Goal: Task Accomplishment & Management: Manage account settings

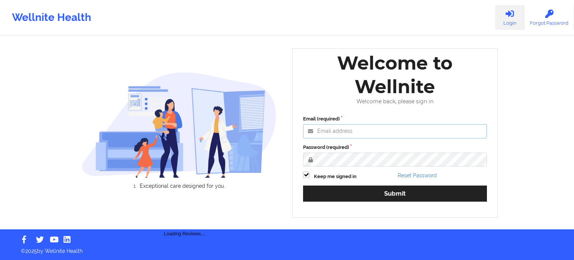
click at [346, 130] on input "Email (required)" at bounding box center [395, 131] width 184 height 14
type input "[PERSON_NAME][EMAIL_ADDRESS][PERSON_NAME][DOMAIN_NAME]"
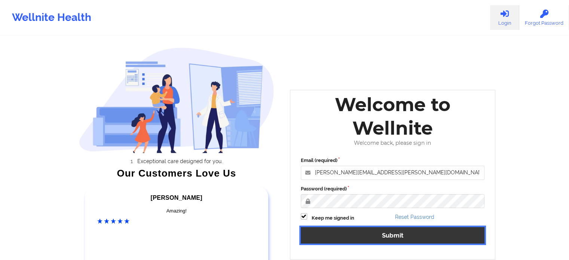
drag, startPoint x: 382, startPoint y: 239, endPoint x: 372, endPoint y: 222, distance: 19.3
click at [382, 239] on button "Submit" at bounding box center [393, 235] width 184 height 16
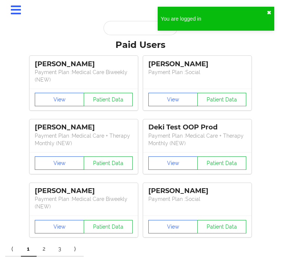
click at [267, 12] on button "✖︎" at bounding box center [269, 13] width 4 height 6
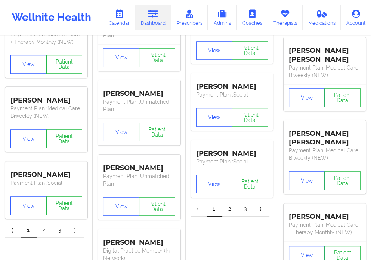
scroll to position [224, 0]
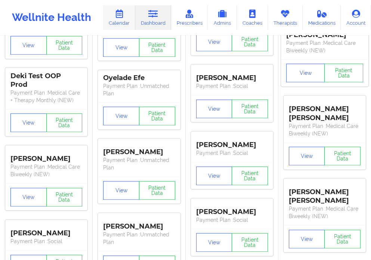
click at [122, 22] on link "Calendar" at bounding box center [119, 17] width 32 height 25
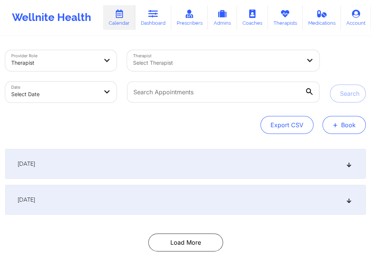
click at [344, 120] on button "+ Book" at bounding box center [344, 125] width 43 height 18
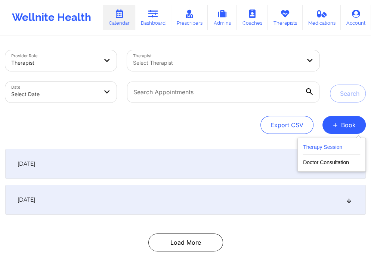
click at [314, 148] on button "Therapy Session" at bounding box center [331, 148] width 57 height 12
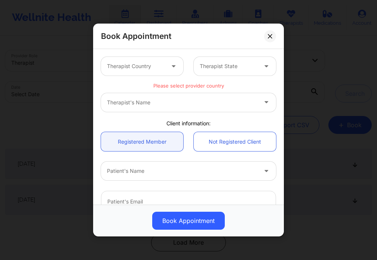
click at [129, 70] on div at bounding box center [136, 66] width 58 height 9
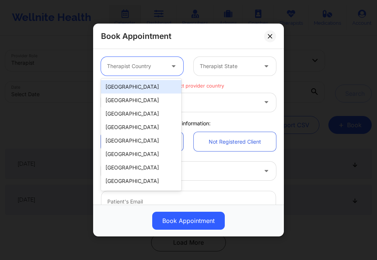
click at [132, 87] on div "[GEOGRAPHIC_DATA]" at bounding box center [141, 86] width 80 height 13
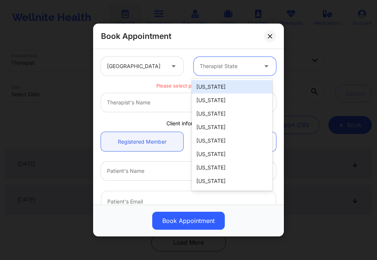
click at [226, 64] on div at bounding box center [229, 66] width 58 height 9
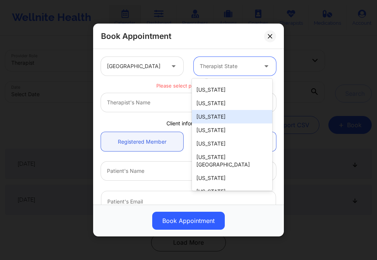
type input "F"
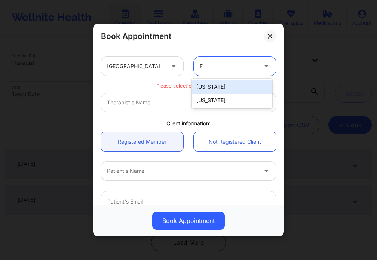
scroll to position [0, 0]
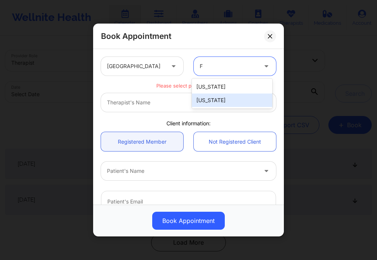
click at [228, 104] on div "[US_STATE]" at bounding box center [232, 99] width 80 height 13
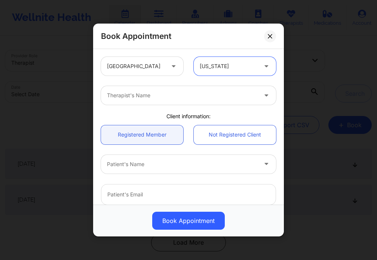
click at [161, 102] on div "Therapist's Name" at bounding box center [179, 95] width 157 height 19
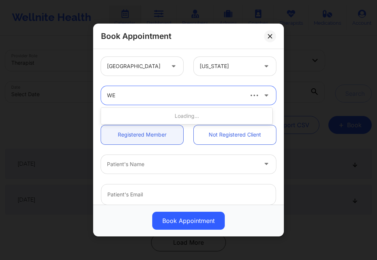
type input "WEU"
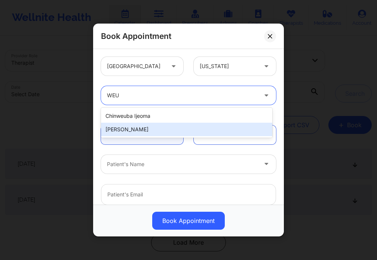
click at [154, 130] on div "[PERSON_NAME]" at bounding box center [186, 129] width 171 height 13
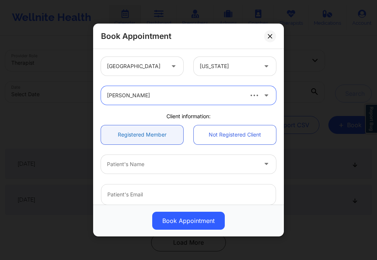
click at [154, 135] on link "Registered Member" at bounding box center [142, 134] width 82 height 19
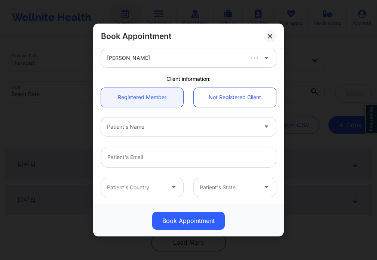
scroll to position [75, 0]
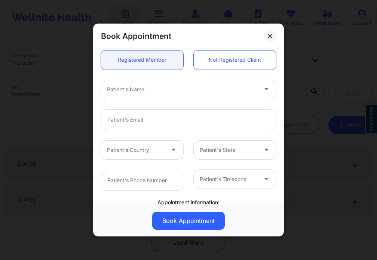
click at [136, 87] on div at bounding box center [182, 89] width 150 height 9
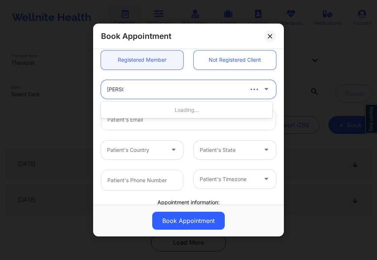
type input "[PERSON_NAME]"
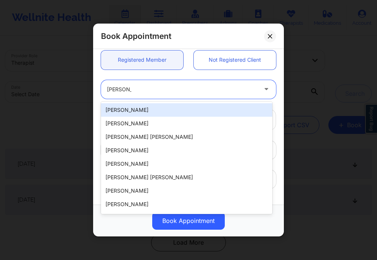
click at [154, 111] on div "[PERSON_NAME]" at bounding box center [186, 109] width 171 height 13
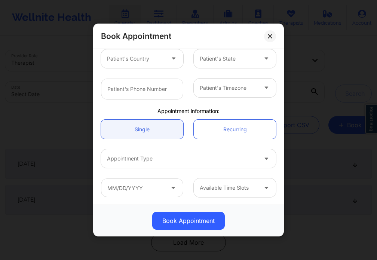
scroll to position [54, 0]
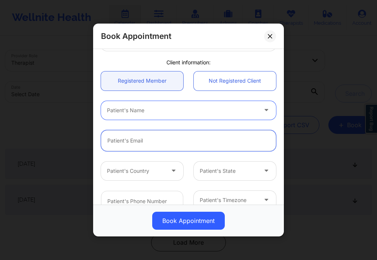
click at [124, 141] on input "email" at bounding box center [188, 140] width 175 height 21
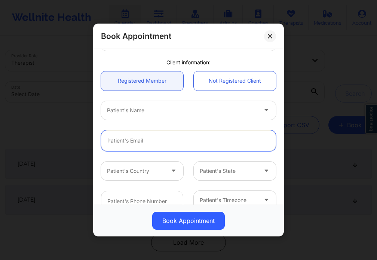
type input "[EMAIL_ADDRESS][PERSON_NAME][DOMAIN_NAME]"
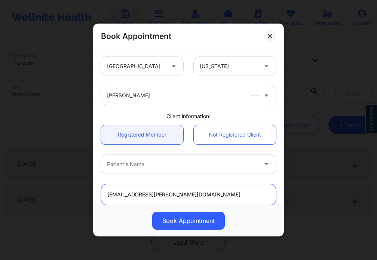
scroll to position [37, 0]
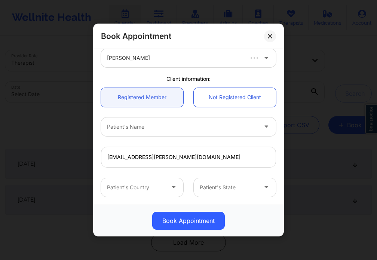
click at [142, 130] on div at bounding box center [182, 126] width 150 height 9
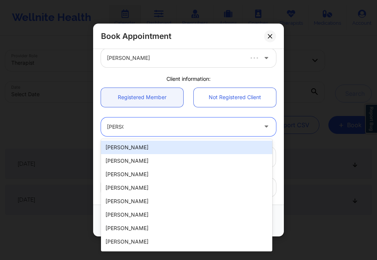
type input "[PERSON_NAME]"
click at [115, 146] on div "[PERSON_NAME]" at bounding box center [186, 147] width 171 height 13
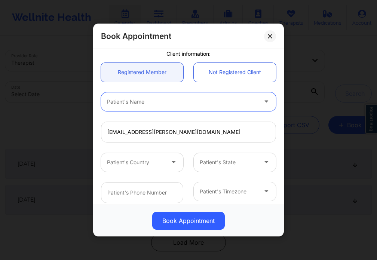
scroll to position [75, 0]
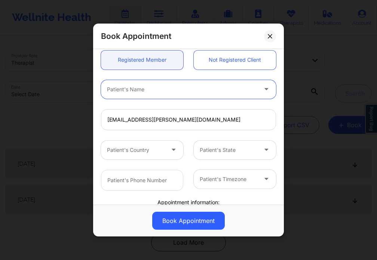
click at [163, 151] on div "Patient's Country" at bounding box center [133, 150] width 64 height 19
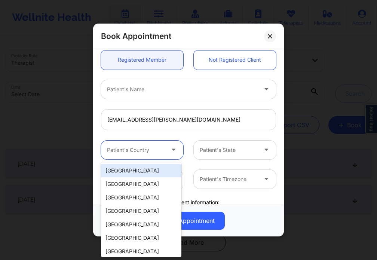
click at [150, 171] on div "[GEOGRAPHIC_DATA]" at bounding box center [141, 170] width 80 height 13
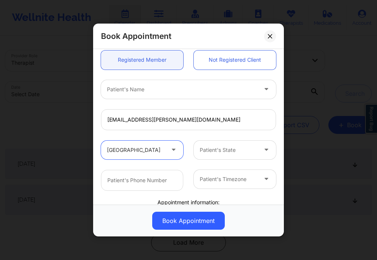
click at [232, 154] on div "Patient's State" at bounding box center [226, 150] width 64 height 19
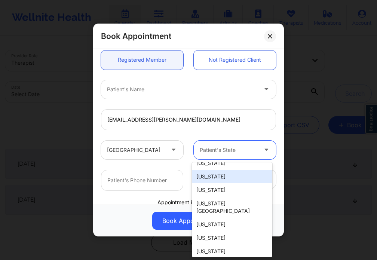
type input "F"
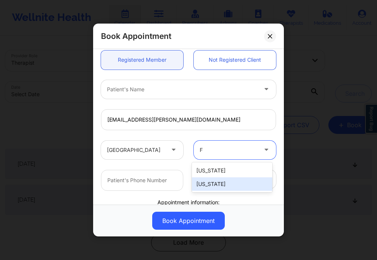
click at [229, 182] on div "[US_STATE]" at bounding box center [232, 183] width 80 height 13
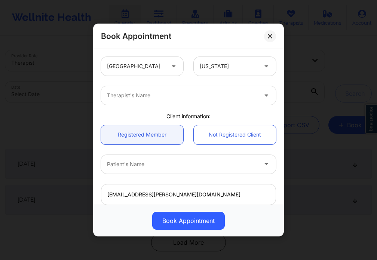
click at [222, 67] on div at bounding box center [229, 66] width 58 height 9
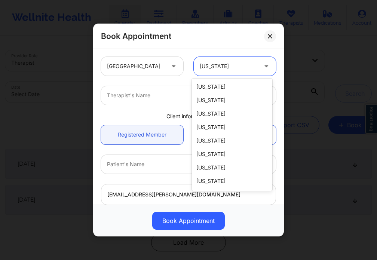
type input "C"
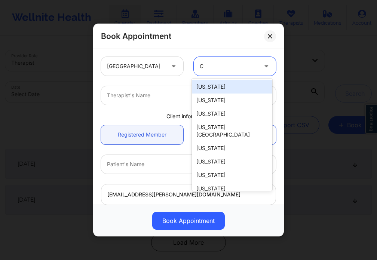
click at [218, 84] on div "[US_STATE]" at bounding box center [232, 86] width 80 height 13
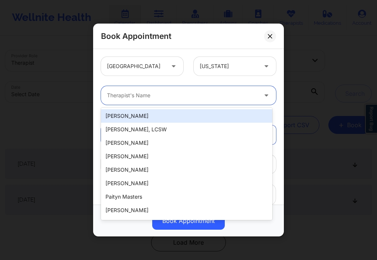
click at [193, 97] on div at bounding box center [182, 95] width 150 height 9
type input "WEU"
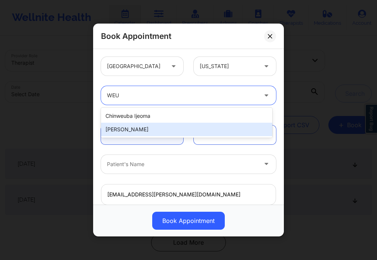
click at [142, 130] on div "[PERSON_NAME]" at bounding box center [186, 129] width 171 height 13
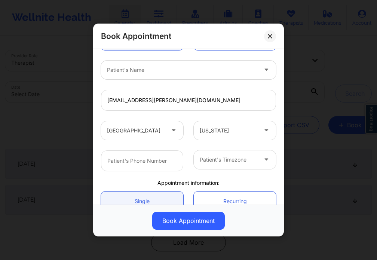
scroll to position [91, 0]
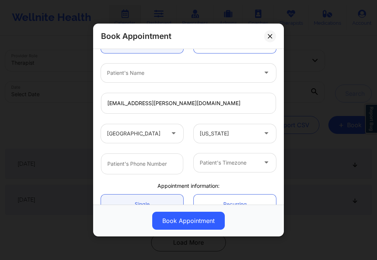
click at [229, 161] on div at bounding box center [229, 162] width 58 height 9
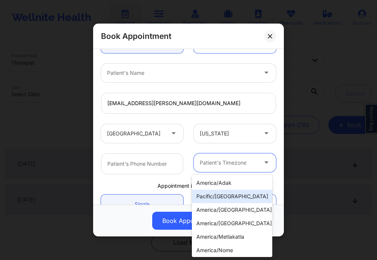
scroll to position [37, 0]
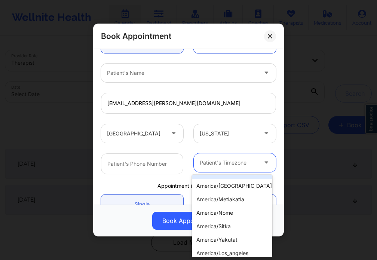
click at [188, 151] on div "29 results available. Use Up and Down to choose options, press Enter to select …" at bounding box center [188, 163] width 185 height 31
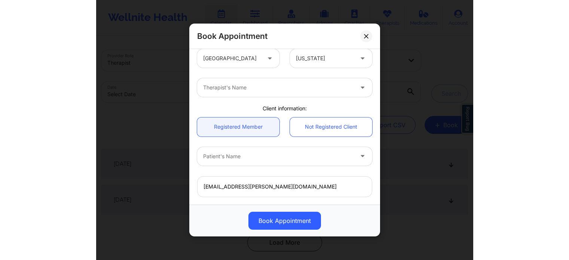
scroll to position [0, 0]
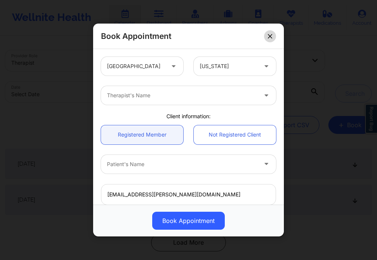
click at [268, 35] on icon at bounding box center [270, 36] width 4 height 4
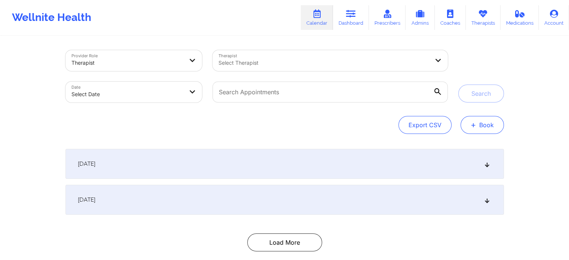
click at [480, 124] on button "+ Book" at bounding box center [481, 125] width 43 height 18
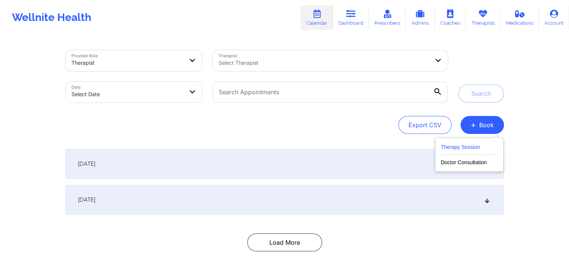
click at [473, 146] on button "Therapy Session" at bounding box center [468, 148] width 57 height 12
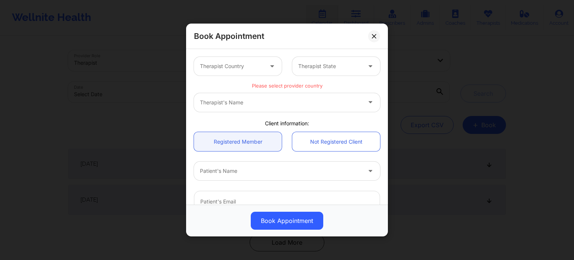
click at [227, 69] on div at bounding box center [231, 66] width 63 height 9
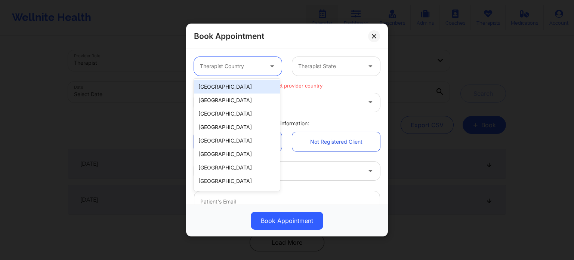
click at [232, 89] on div "[GEOGRAPHIC_DATA]" at bounding box center [237, 86] width 86 height 13
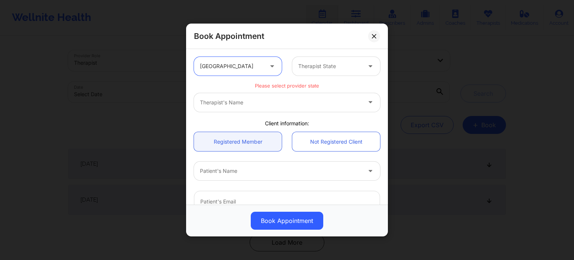
click at [326, 72] on div "Therapist State" at bounding box center [327, 66] width 70 height 19
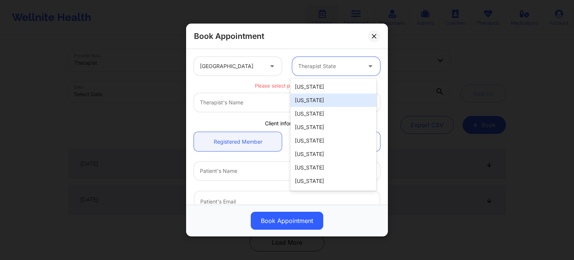
type input "F"
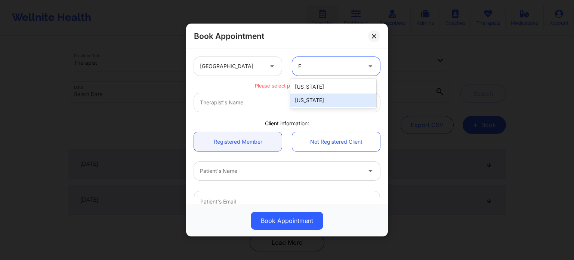
click at [327, 100] on div "[US_STATE]" at bounding box center [333, 99] width 86 height 13
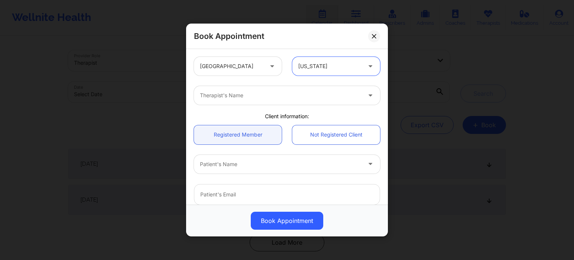
click at [283, 105] on div "Therapist's Name" at bounding box center [287, 95] width 197 height 29
click at [275, 96] on div at bounding box center [273, 95] width 147 height 9
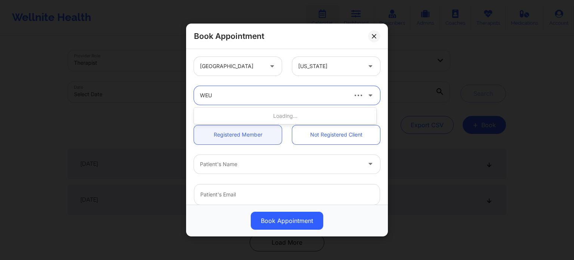
type input "WEUS"
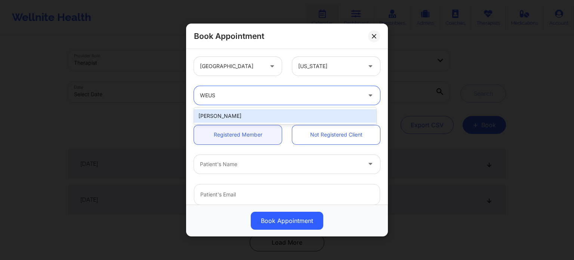
click at [233, 113] on div "[PERSON_NAME]" at bounding box center [285, 115] width 182 height 13
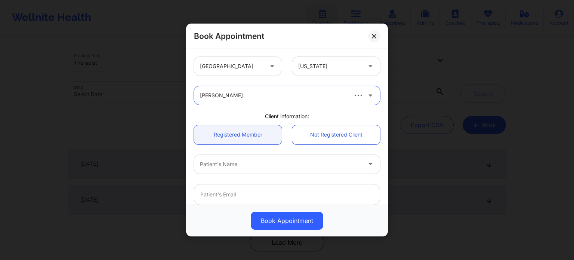
scroll to position [37, 0]
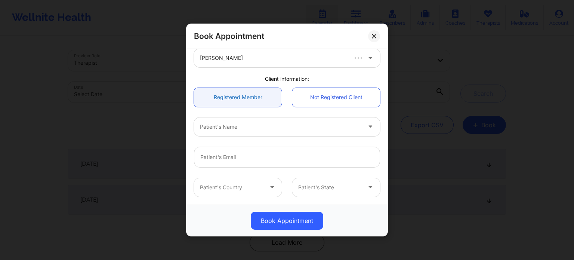
click at [234, 101] on link "Registered Member" at bounding box center [238, 97] width 88 height 19
click at [229, 130] on div at bounding box center [280, 126] width 161 height 9
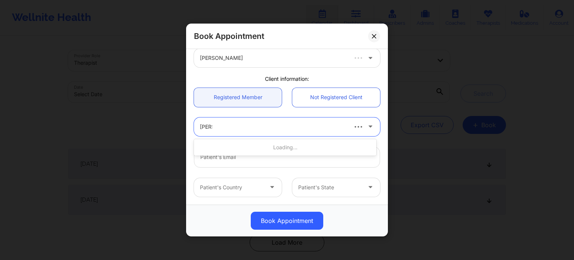
type input "[PERSON_NAME]"
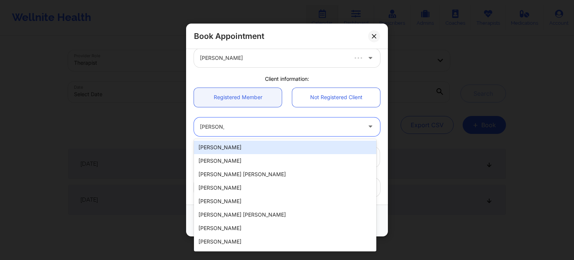
click at [215, 147] on div "[PERSON_NAME]" at bounding box center [285, 147] width 182 height 13
type input "[EMAIL_ADDRESS][PERSON_NAME][DOMAIN_NAME]"
type input "+15615706993"
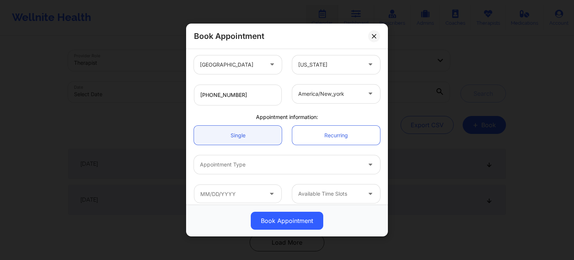
scroll to position [166, 0]
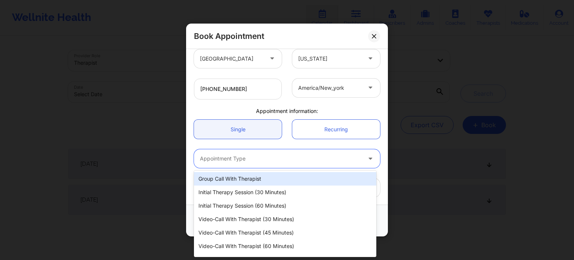
click at [212, 154] on div at bounding box center [280, 158] width 161 height 9
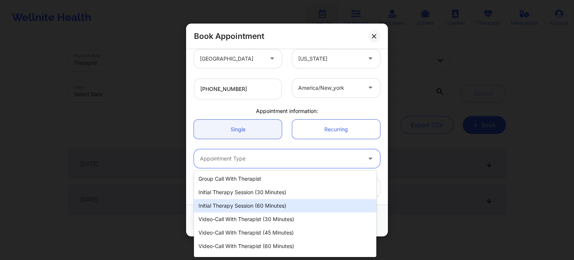
click at [260, 209] on div "Initial Therapy Session (60 minutes)" at bounding box center [285, 205] width 182 height 13
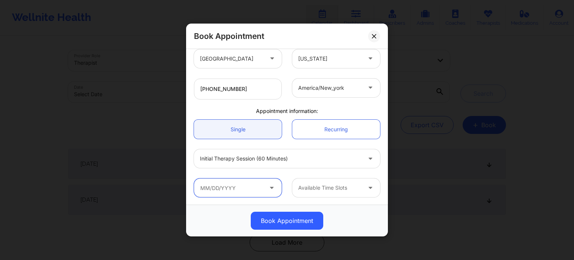
click at [240, 190] on input "text" at bounding box center [238, 187] width 88 height 19
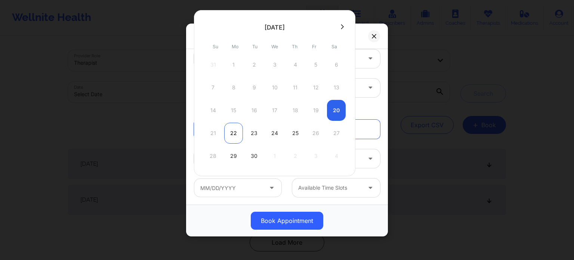
click at [235, 134] on div "22" at bounding box center [233, 133] width 19 height 21
type input "09/22/2025"
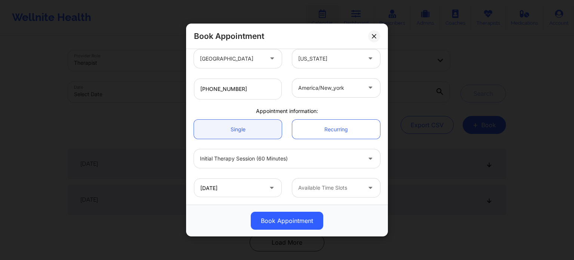
click at [337, 187] on div at bounding box center [329, 187] width 63 height 9
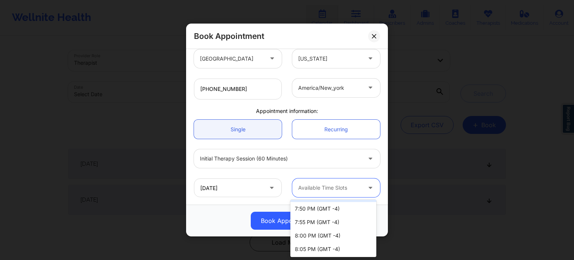
scroll to position [1121, 0]
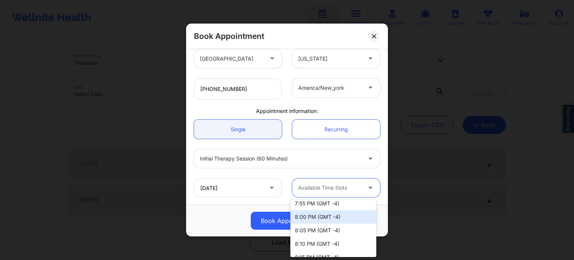
click at [345, 221] on div "8:00 PM (GMT -4)" at bounding box center [333, 216] width 86 height 13
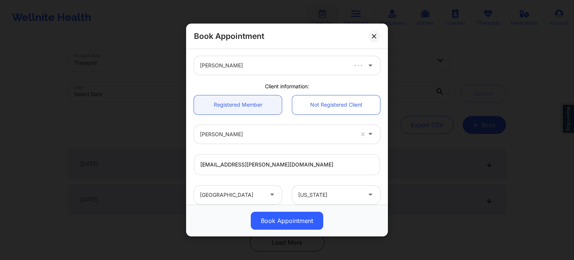
scroll to position [0, 0]
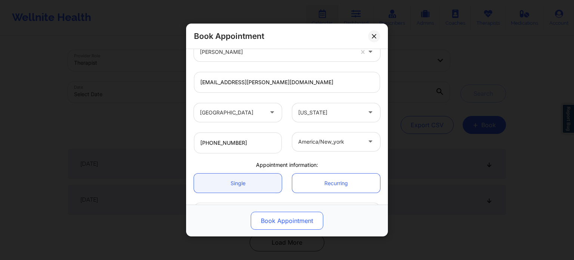
click at [292, 223] on button "Book Appointment" at bounding box center [287, 221] width 73 height 18
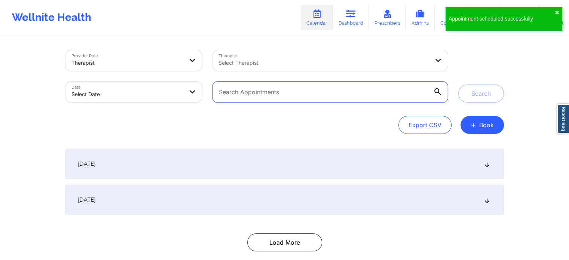
click at [276, 95] on input "text" at bounding box center [329, 91] width 235 height 21
paste input "JOANNA WRUSZAK"
type input "JOANNA WRUSZAK"
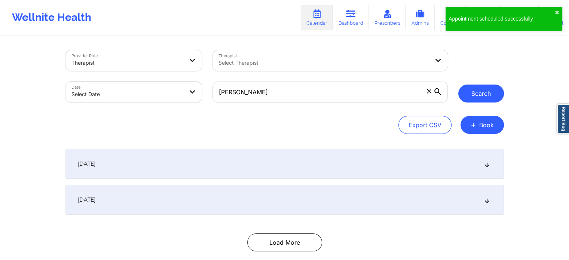
click at [467, 85] on button "Search" at bounding box center [481, 93] width 46 height 18
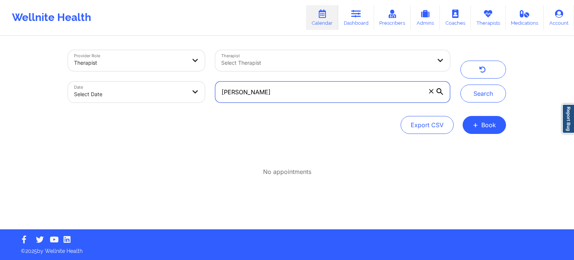
click at [350, 96] on input "JOANNA WRUSZAK" at bounding box center [332, 91] width 235 height 21
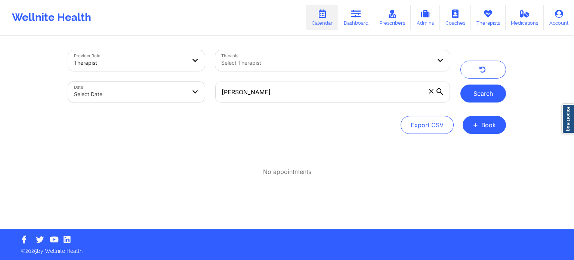
click at [475, 95] on button "Search" at bounding box center [484, 93] width 46 height 18
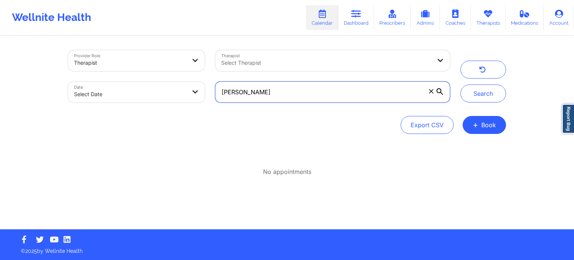
click at [360, 98] on input "JOANNA WRUSZAK" at bounding box center [332, 91] width 235 height 21
drag, startPoint x: 360, startPoint y: 98, endPoint x: 227, endPoint y: 92, distance: 134.0
click at [227, 92] on input "JOANNA WRUSZAK" at bounding box center [332, 91] width 235 height 21
type input "Joanna"
click at [283, 63] on div at bounding box center [326, 62] width 210 height 9
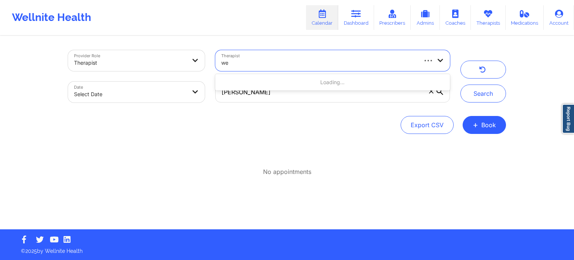
type input "weu"
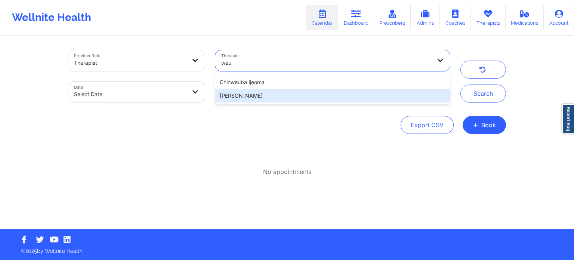
click at [266, 96] on div "[PERSON_NAME]" at bounding box center [332, 95] width 235 height 13
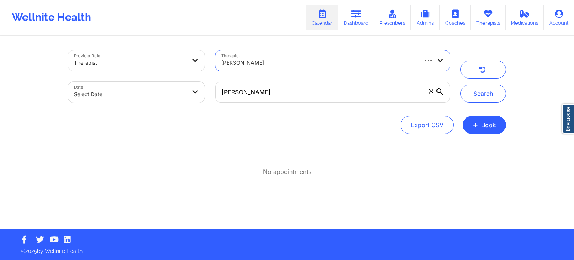
select select "2025-8"
select select "2025-9"
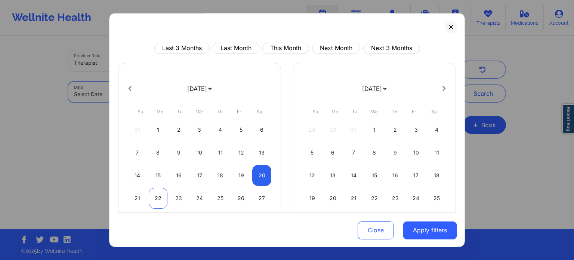
click at [154, 197] on div "22" at bounding box center [158, 198] width 19 height 21
select select "2025-8"
select select "2025-9"
select select "2025-8"
select select "2025-9"
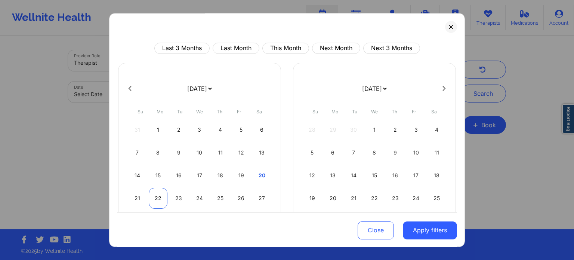
click at [153, 199] on div "22" at bounding box center [158, 198] width 19 height 21
select select "2025-8"
select select "2025-9"
click at [438, 237] on button "Apply filters" at bounding box center [430, 230] width 54 height 18
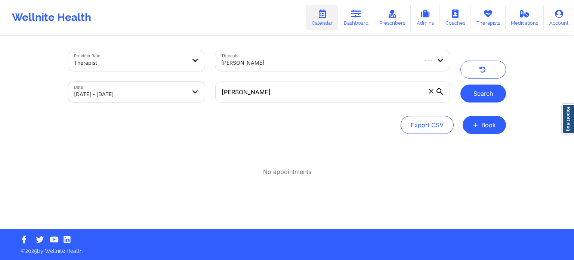
click at [484, 98] on button "Search" at bounding box center [484, 93] width 46 height 18
click at [429, 90] on icon at bounding box center [431, 91] width 4 height 4
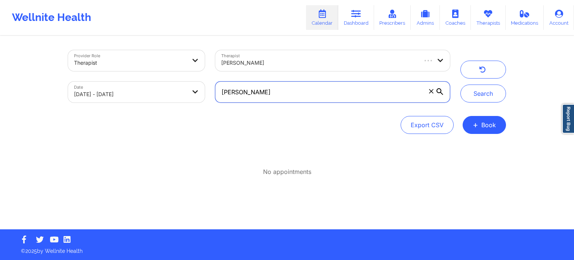
click at [429, 90] on input "Joanna" at bounding box center [332, 91] width 235 height 21
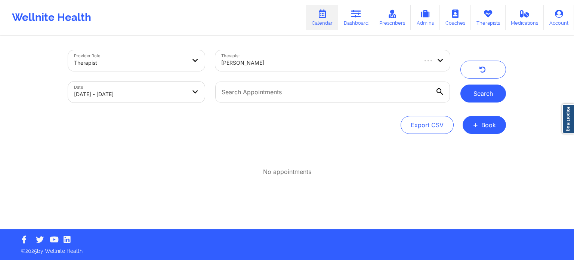
click at [486, 97] on button "Search" at bounding box center [484, 93] width 46 height 18
click at [484, 94] on button "Search" at bounding box center [484, 93] width 46 height 18
click at [158, 99] on body "Wellnite Health Calendar Dashboard Prescribers Admins Coaches Therapists Medica…" at bounding box center [287, 130] width 574 height 260
select select "2025-8"
select select "2025-9"
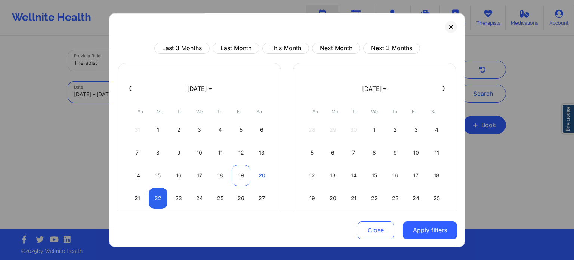
click at [241, 175] on div "19" at bounding box center [241, 175] width 19 height 21
select select "2025-8"
select select "2025-9"
select select "2025-8"
select select "2025-9"
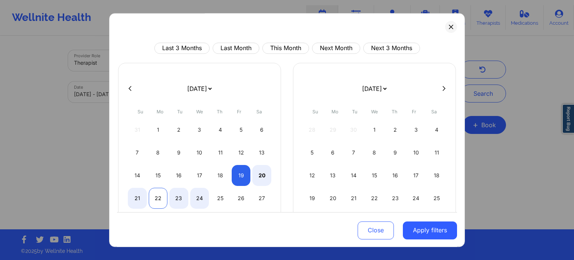
select select "2025-8"
select select "2025-9"
select select "2025-8"
select select "2025-9"
select select "2025-8"
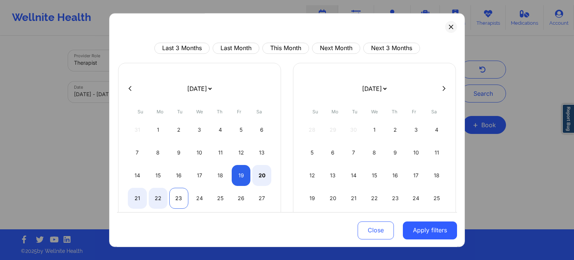
select select "2025-9"
click at [184, 200] on div "23" at bounding box center [178, 198] width 19 height 21
select select "2025-8"
select select "2025-9"
click at [433, 227] on button "Apply filters" at bounding box center [430, 230] width 54 height 18
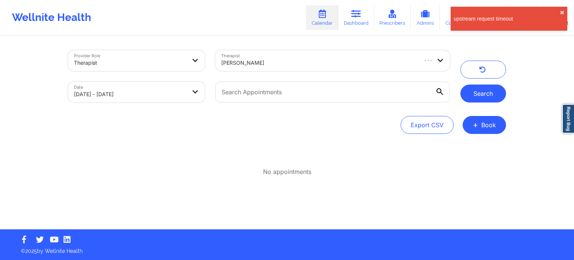
click at [482, 99] on button "Search" at bounding box center [484, 93] width 46 height 18
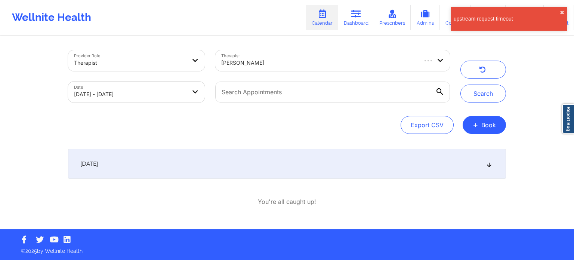
click at [154, 163] on div "September 22, 2025" at bounding box center [287, 164] width 438 height 30
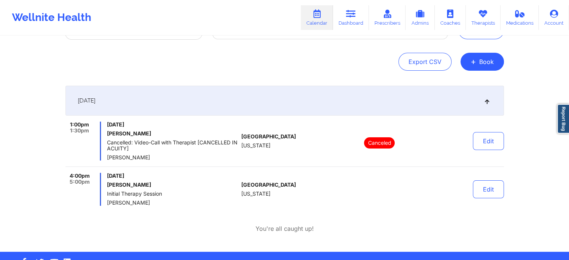
scroll to position [75, 0]
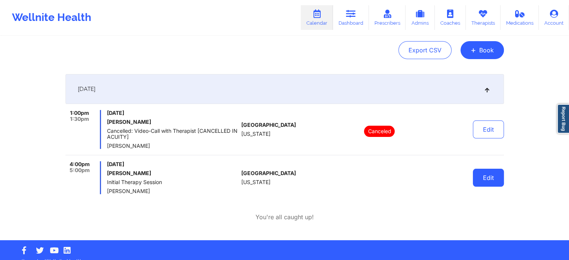
click at [489, 178] on button "Edit" at bounding box center [488, 178] width 31 height 18
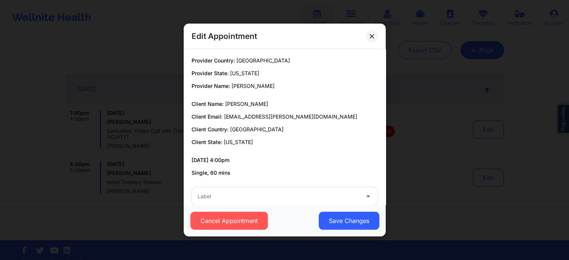
scroll to position [14, 0]
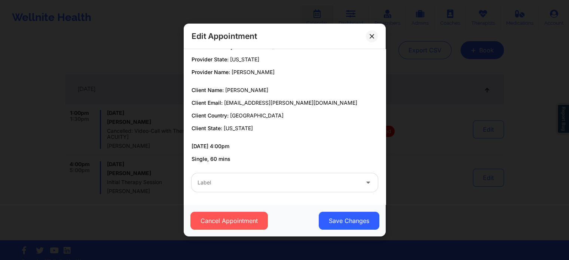
click at [227, 180] on div at bounding box center [277, 182] width 161 height 9
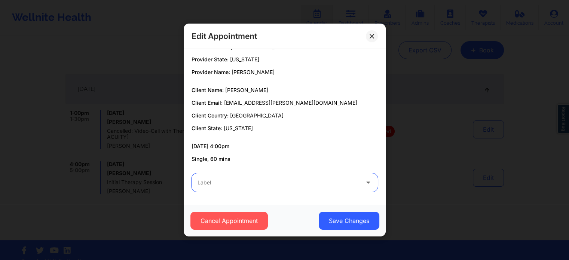
click at [227, 180] on div at bounding box center [277, 182] width 161 height 9
click at [280, 146] on p "09/22/2025 4:00pm" at bounding box center [284, 145] width 186 height 7
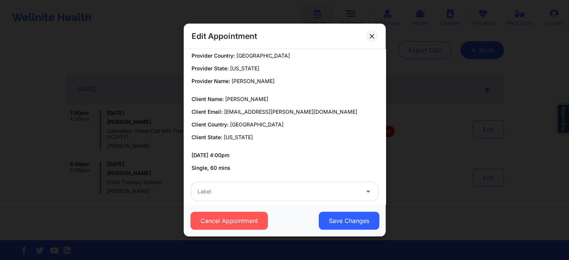
scroll to position [0, 0]
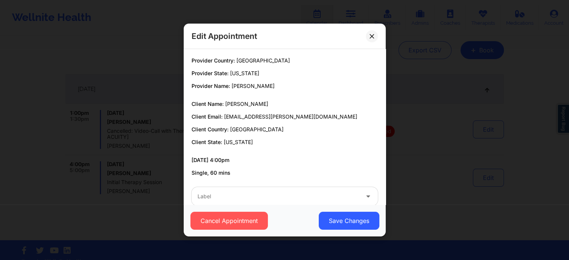
click at [373, 37] on icon at bounding box center [371, 36] width 4 height 4
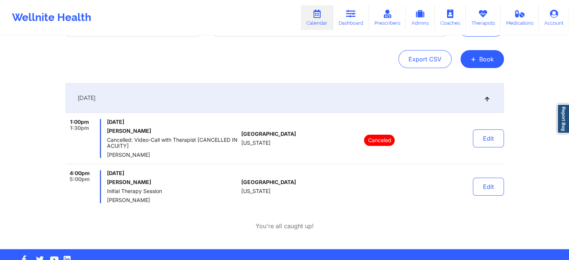
scroll to position [75, 0]
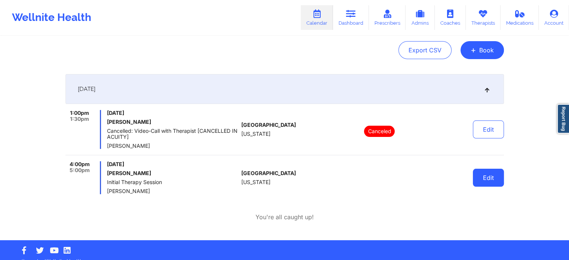
click at [490, 175] on button "Edit" at bounding box center [488, 178] width 31 height 18
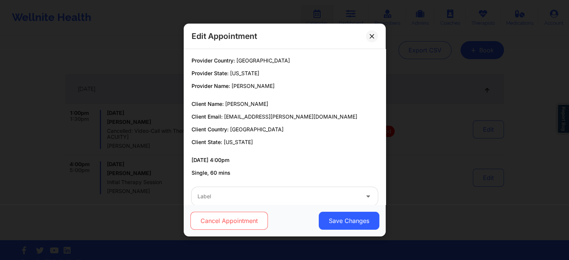
click at [241, 222] on button "Cancel Appointment" at bounding box center [228, 221] width 77 height 18
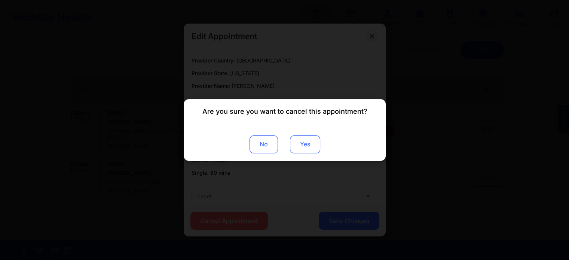
click at [298, 150] on button "Yes" at bounding box center [304, 144] width 30 height 18
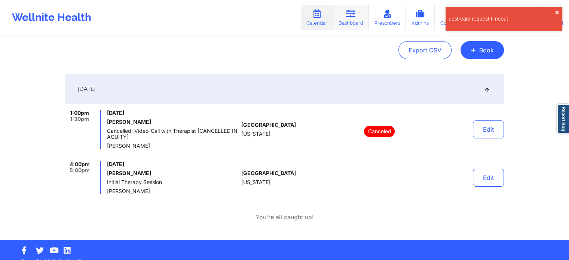
click at [350, 22] on link "Dashboard" at bounding box center [351, 17] width 36 height 25
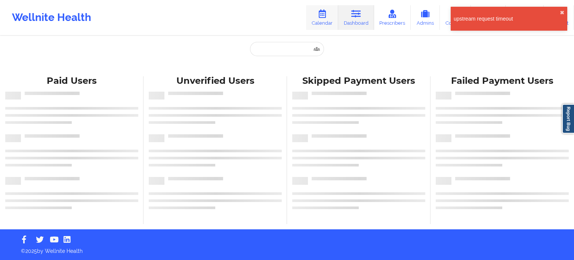
click at [325, 21] on link "Calendar" at bounding box center [322, 17] width 32 height 25
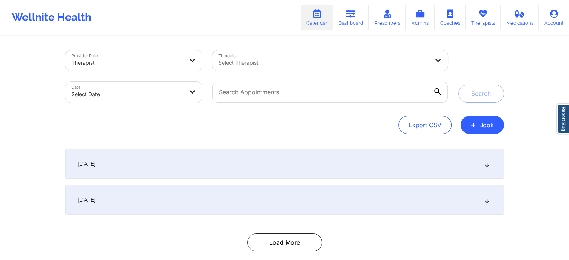
click at [323, 28] on link "Calendar" at bounding box center [317, 17] width 32 height 25
click at [484, 126] on button "+ Book" at bounding box center [481, 125] width 43 height 18
click at [475, 144] on button "Therapy Session" at bounding box center [468, 148] width 57 height 12
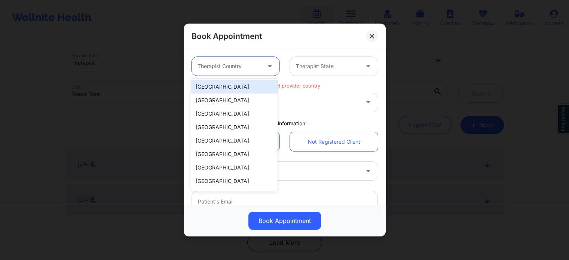
click at [232, 70] on div at bounding box center [228, 66] width 63 height 9
click at [234, 89] on div "[GEOGRAPHIC_DATA]" at bounding box center [234, 86] width 86 height 13
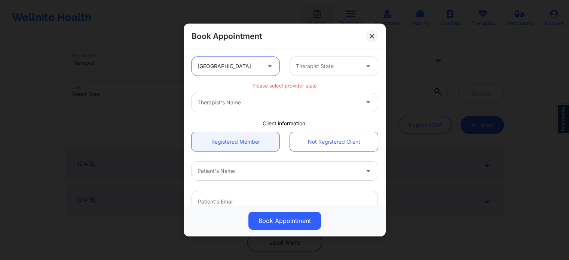
click at [324, 65] on div at bounding box center [327, 66] width 63 height 9
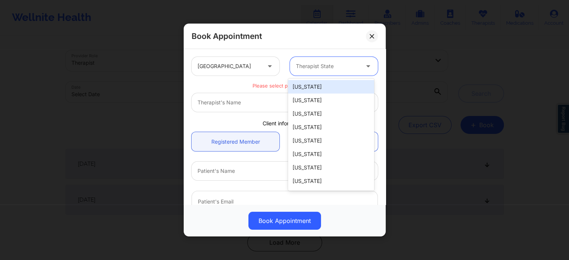
type input "f"
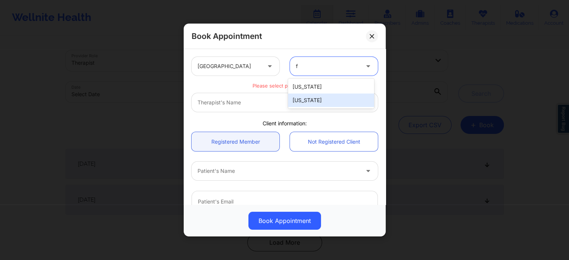
click at [317, 99] on div "[US_STATE]" at bounding box center [331, 99] width 86 height 13
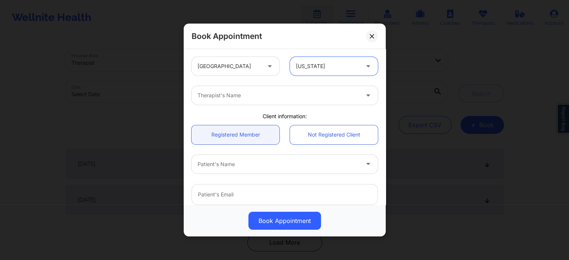
click at [292, 99] on div at bounding box center [277, 95] width 161 height 9
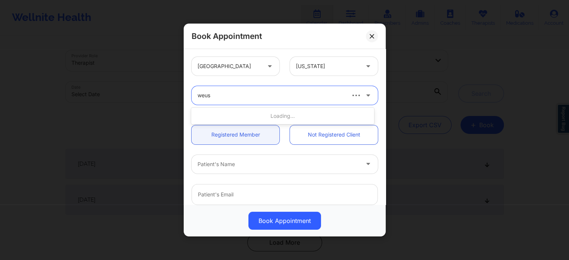
type input "weust"
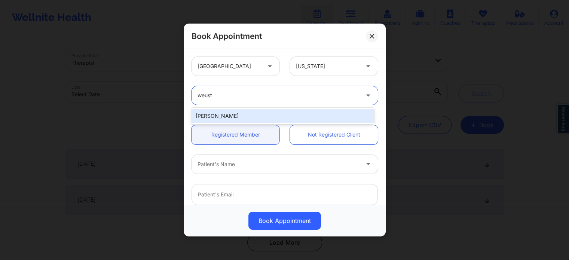
click at [245, 114] on div "[PERSON_NAME]" at bounding box center [282, 115] width 182 height 13
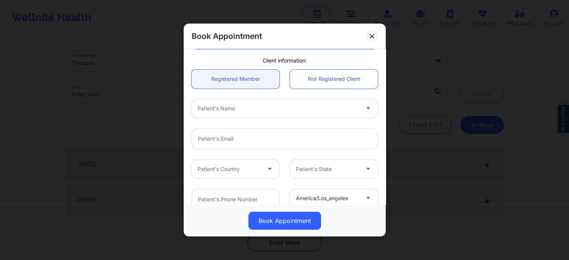
scroll to position [75, 0]
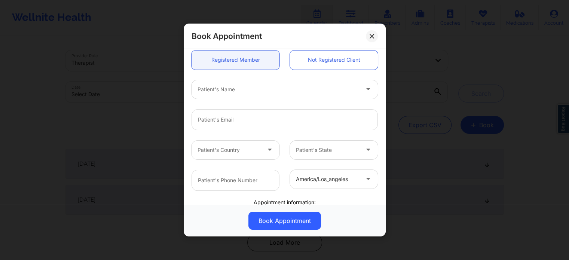
click at [240, 91] on div at bounding box center [277, 89] width 161 height 9
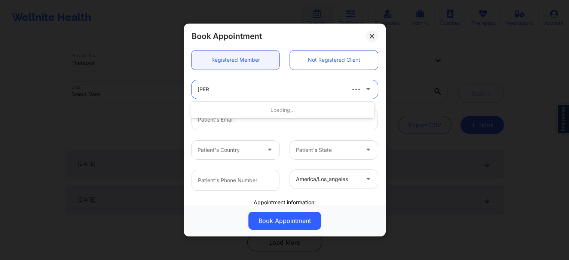
type input "joanna"
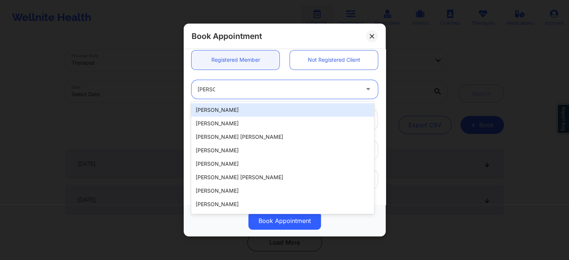
click at [240, 110] on div "[PERSON_NAME]" at bounding box center [282, 109] width 182 height 13
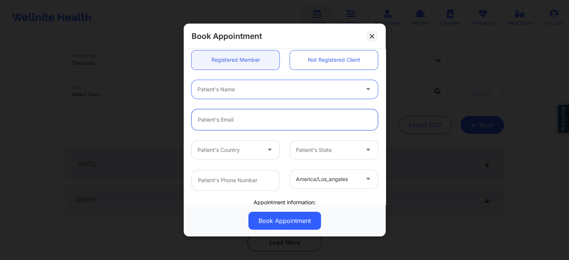
click at [232, 116] on input "email" at bounding box center [284, 119] width 186 height 21
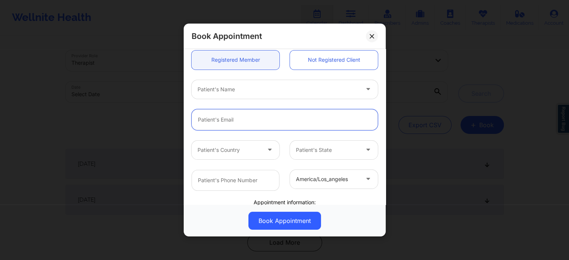
type input "[EMAIL_ADDRESS][PERSON_NAME][DOMAIN_NAME]"
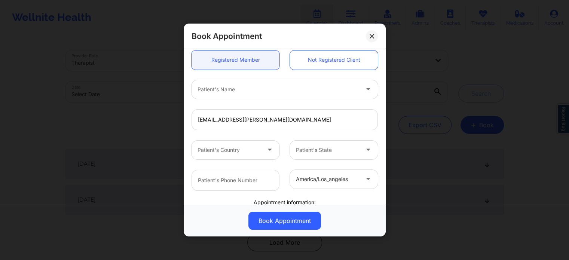
click at [254, 152] on div at bounding box center [228, 149] width 63 height 9
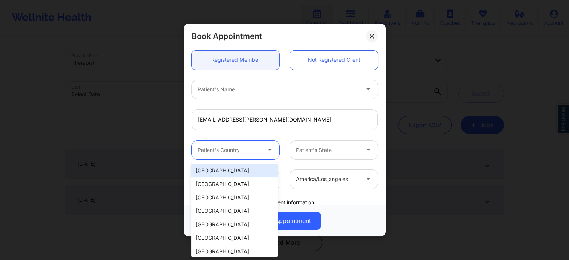
click at [241, 169] on div "[GEOGRAPHIC_DATA]" at bounding box center [234, 170] width 86 height 13
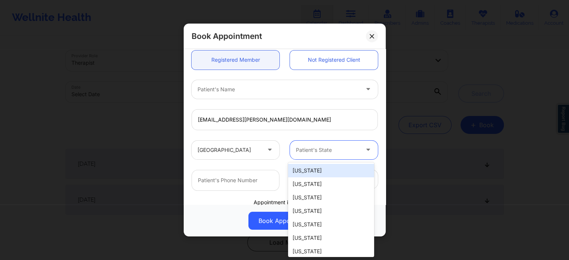
click at [330, 151] on div at bounding box center [327, 149] width 63 height 9
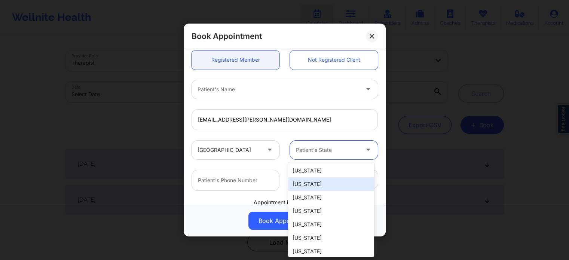
type input "f"
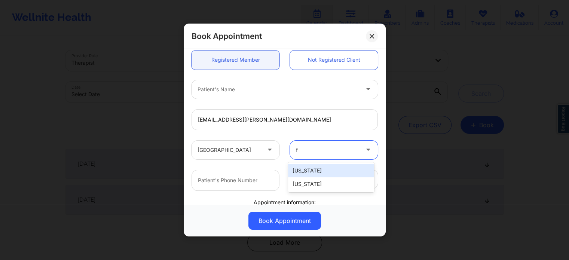
click at [315, 183] on div "[US_STATE]" at bounding box center [331, 183] width 86 height 13
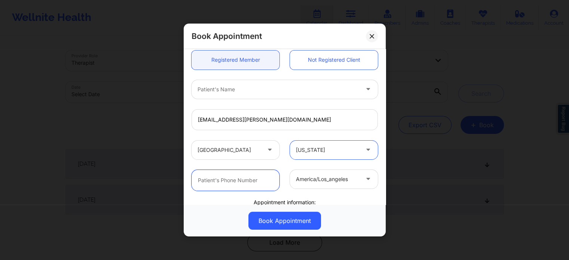
click at [252, 178] on input "text" at bounding box center [235, 180] width 88 height 21
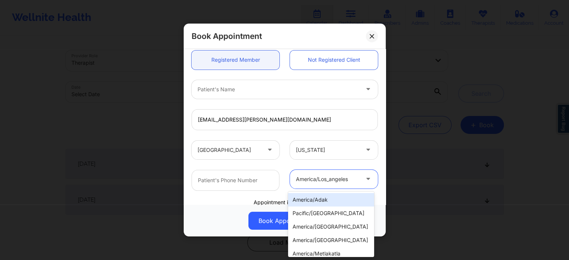
click at [336, 180] on div at bounding box center [327, 179] width 63 height 9
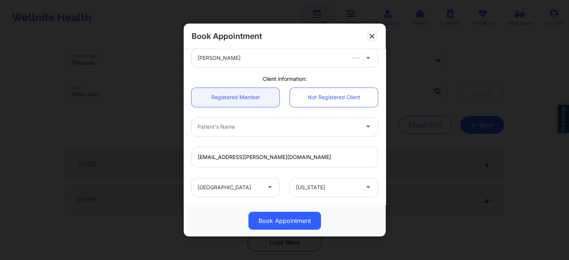
scroll to position [0, 0]
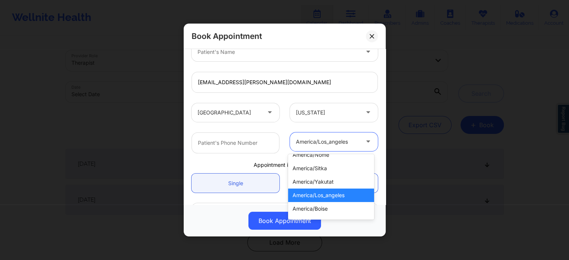
click at [230, 58] on div "Patient's Name" at bounding box center [275, 52] width 168 height 19
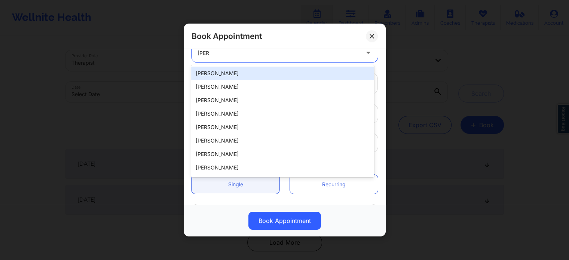
type input "joanna"
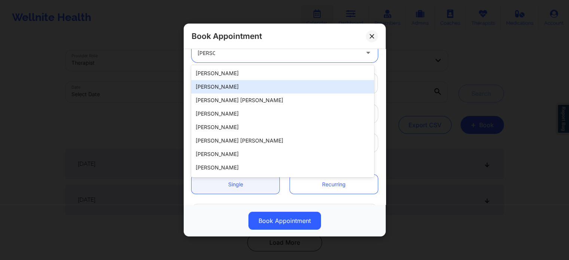
click at [250, 76] on div "[PERSON_NAME]" at bounding box center [282, 73] width 182 height 13
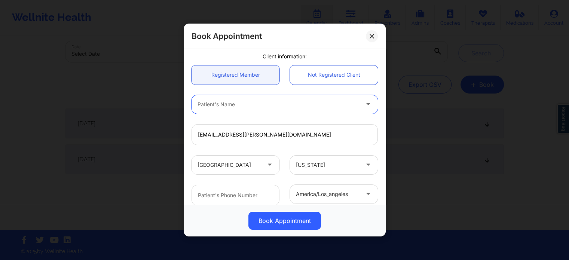
scroll to position [75, 0]
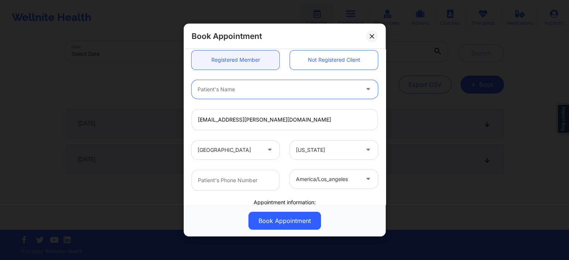
click at [232, 91] on div at bounding box center [277, 89] width 161 height 9
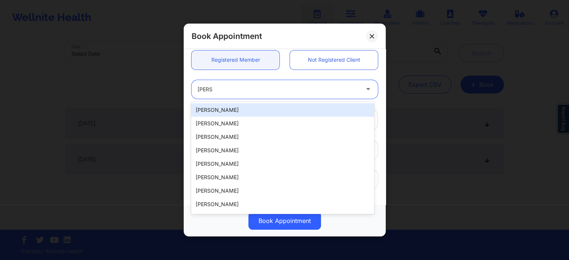
type input "joanna"
click at [232, 108] on div "[PERSON_NAME]" at bounding box center [282, 109] width 182 height 13
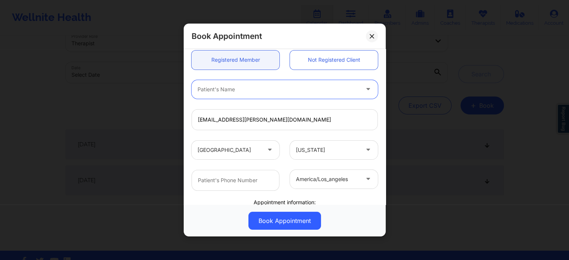
scroll to position [0, 0]
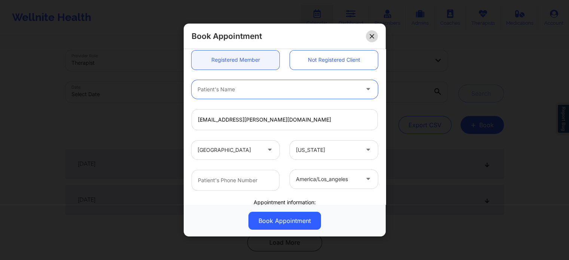
click at [366, 39] on button at bounding box center [372, 36] width 12 height 12
